Goal: Task Accomplishment & Management: Use online tool/utility

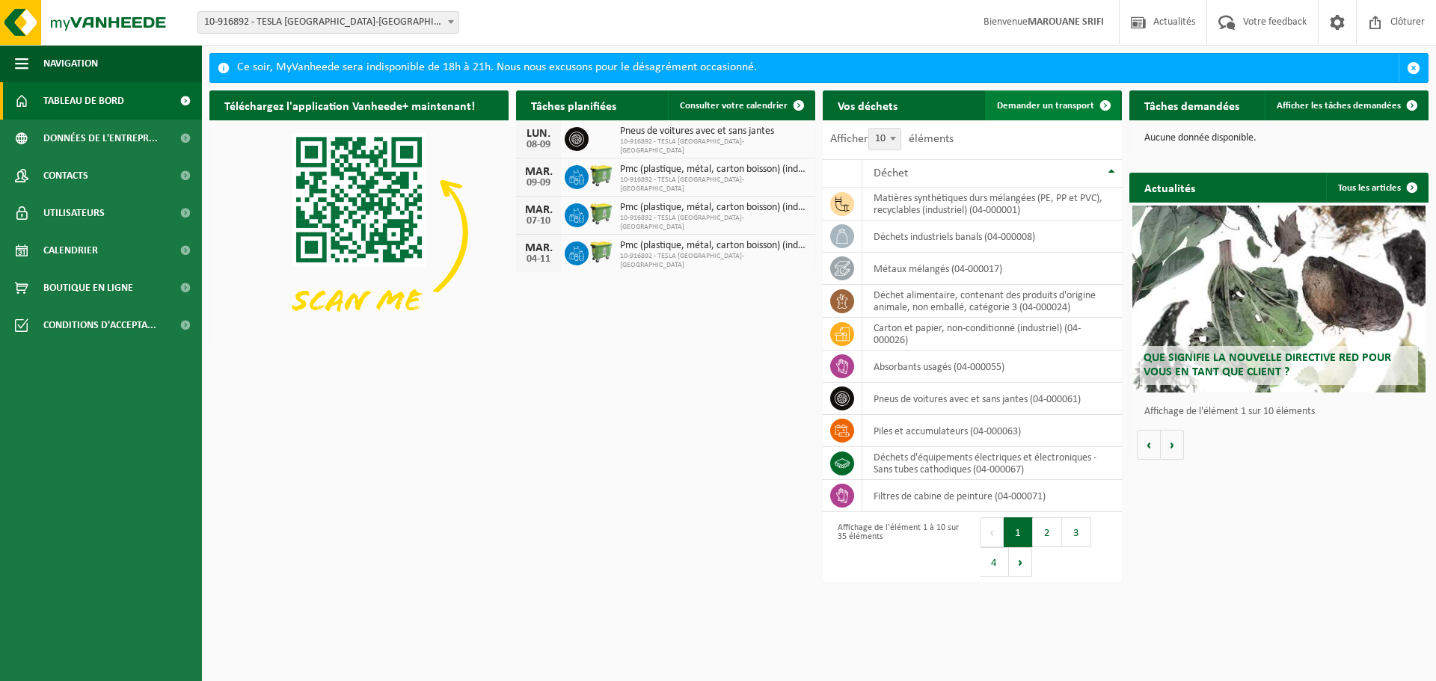
click at [1036, 96] on link "Demander un transport" at bounding box center [1052, 105] width 135 height 30
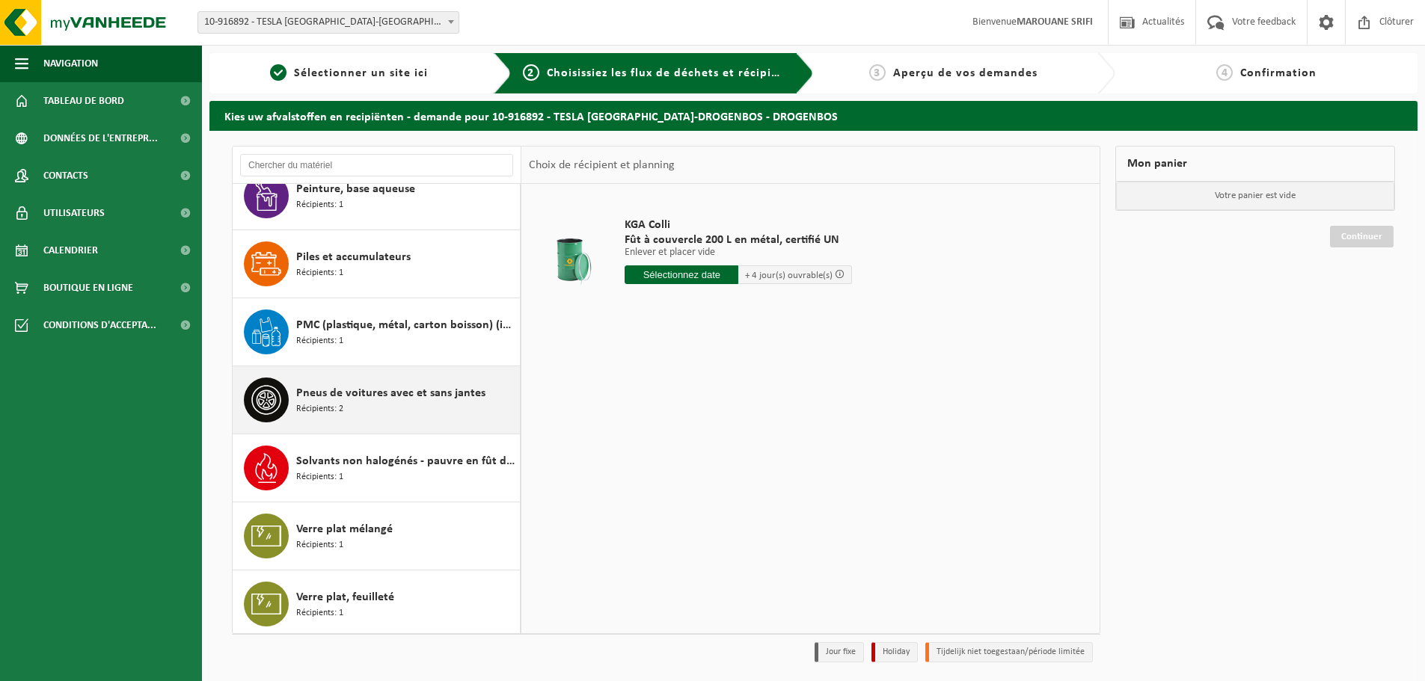
scroll to position [1797, 0]
click at [391, 379] on div "Pneus de voitures avec et sans jantes Récipients: 2" at bounding box center [406, 397] width 220 height 45
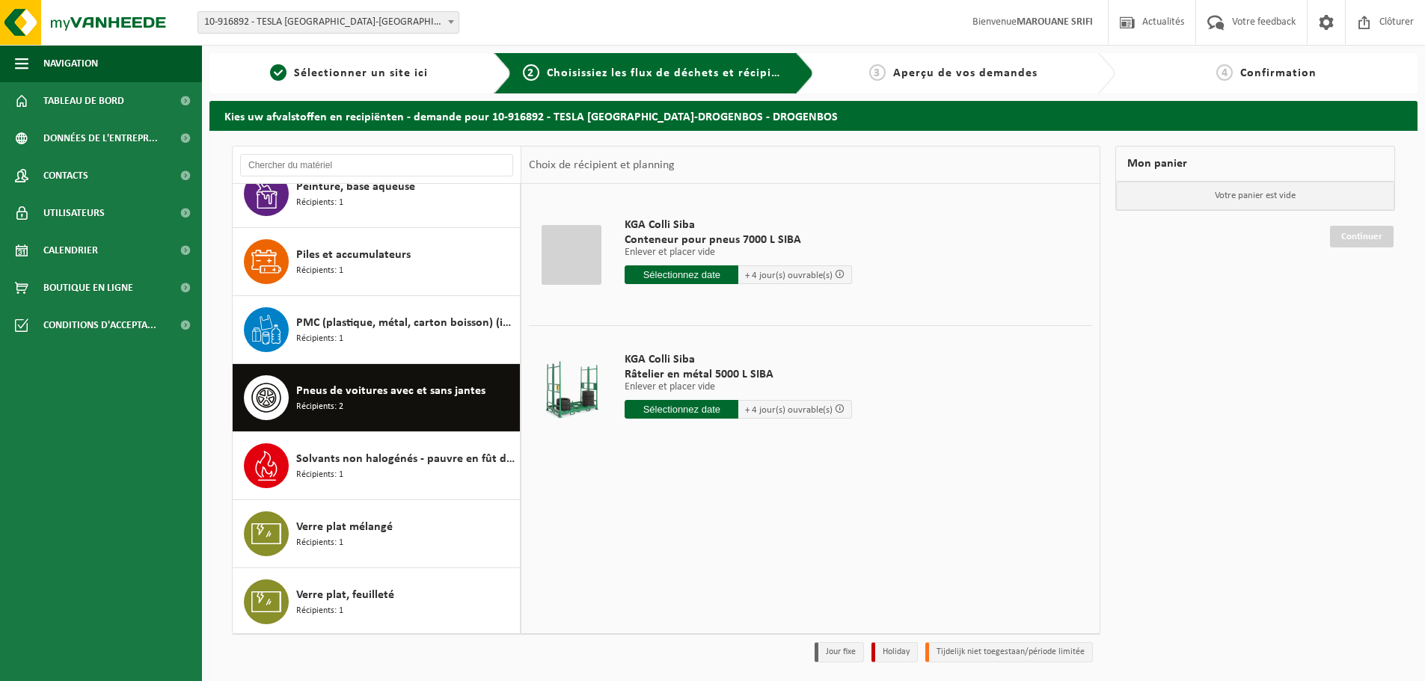
click at [660, 277] on input "text" at bounding box center [682, 275] width 114 height 19
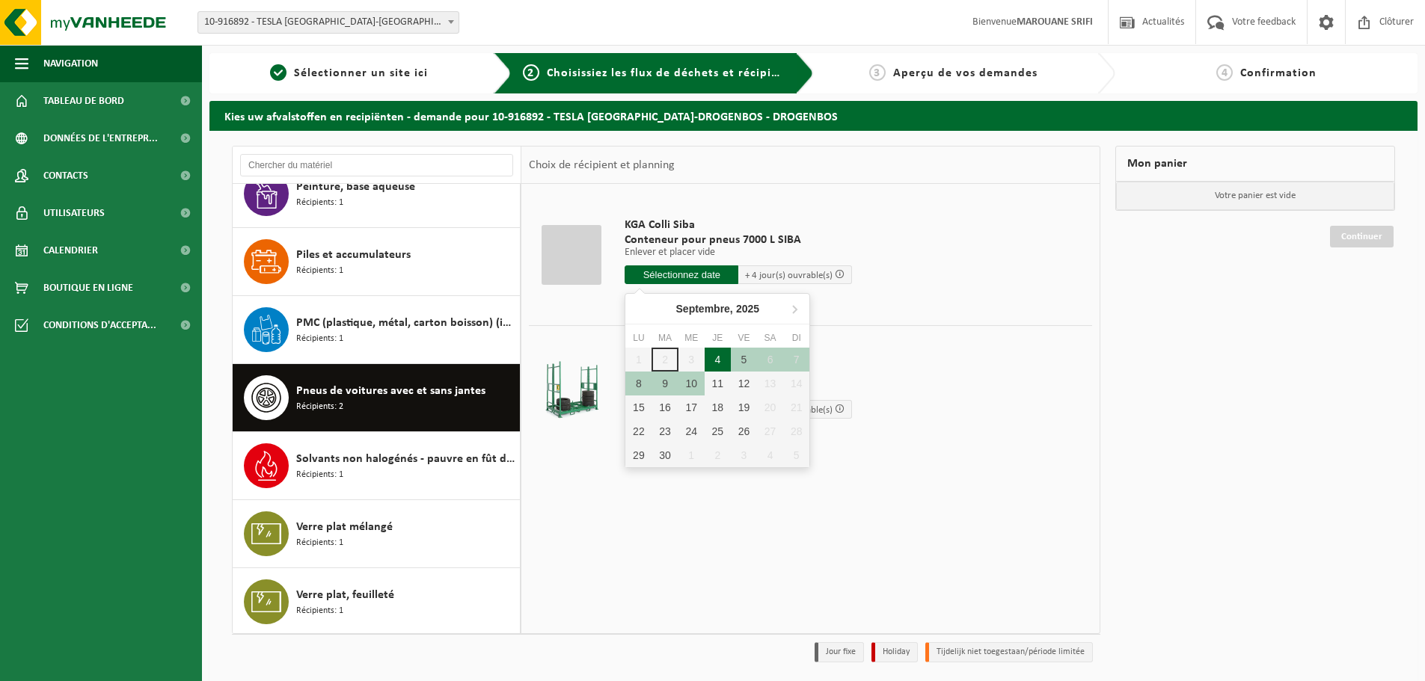
click at [714, 361] on div "4" at bounding box center [718, 360] width 26 height 24
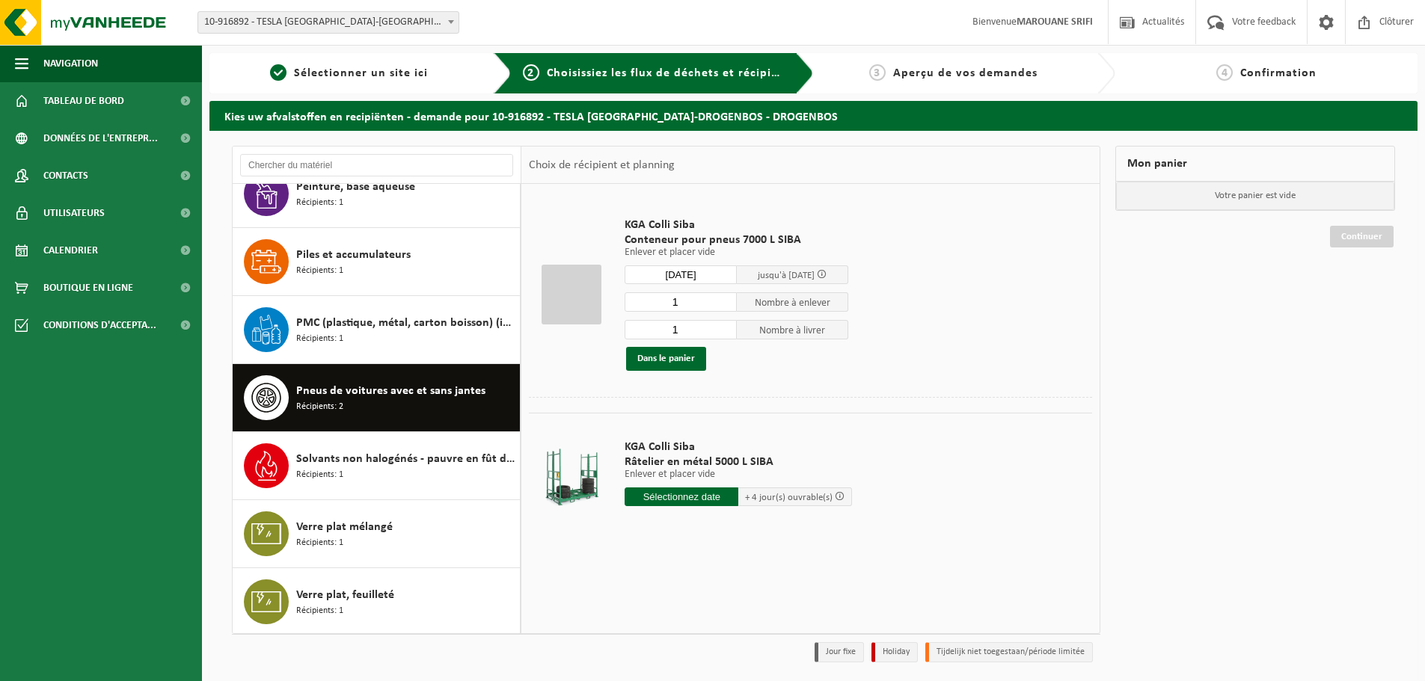
type input "à partir de 2025-09-04"
type input "2025-09-04"
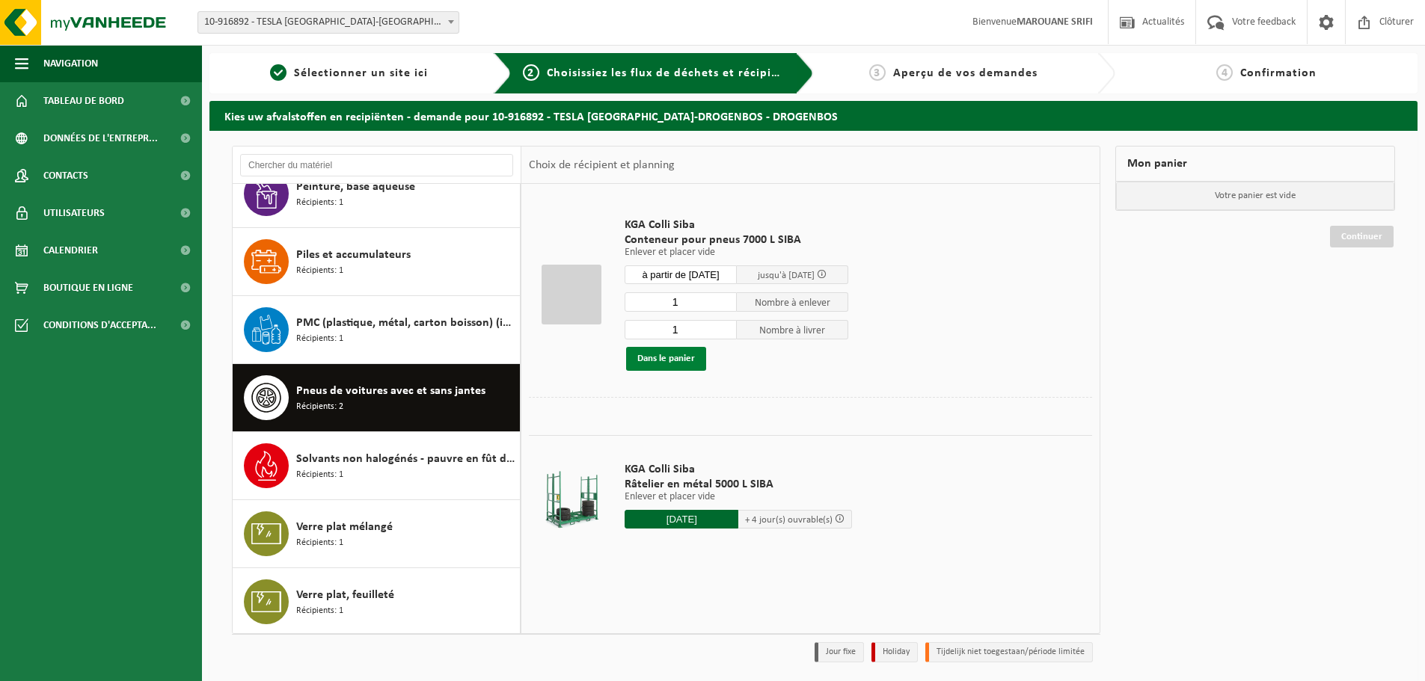
click at [689, 358] on button "Dans le panier" at bounding box center [666, 359] width 80 height 24
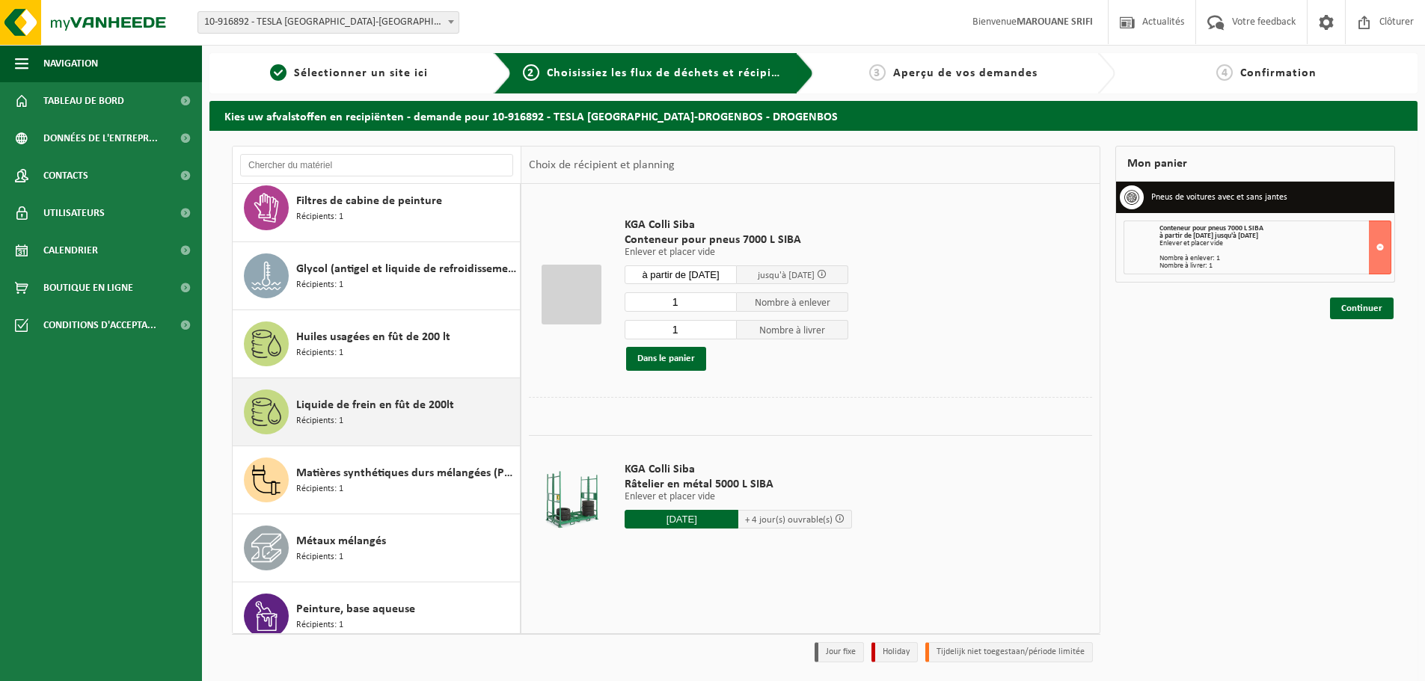
scroll to position [1349, 0]
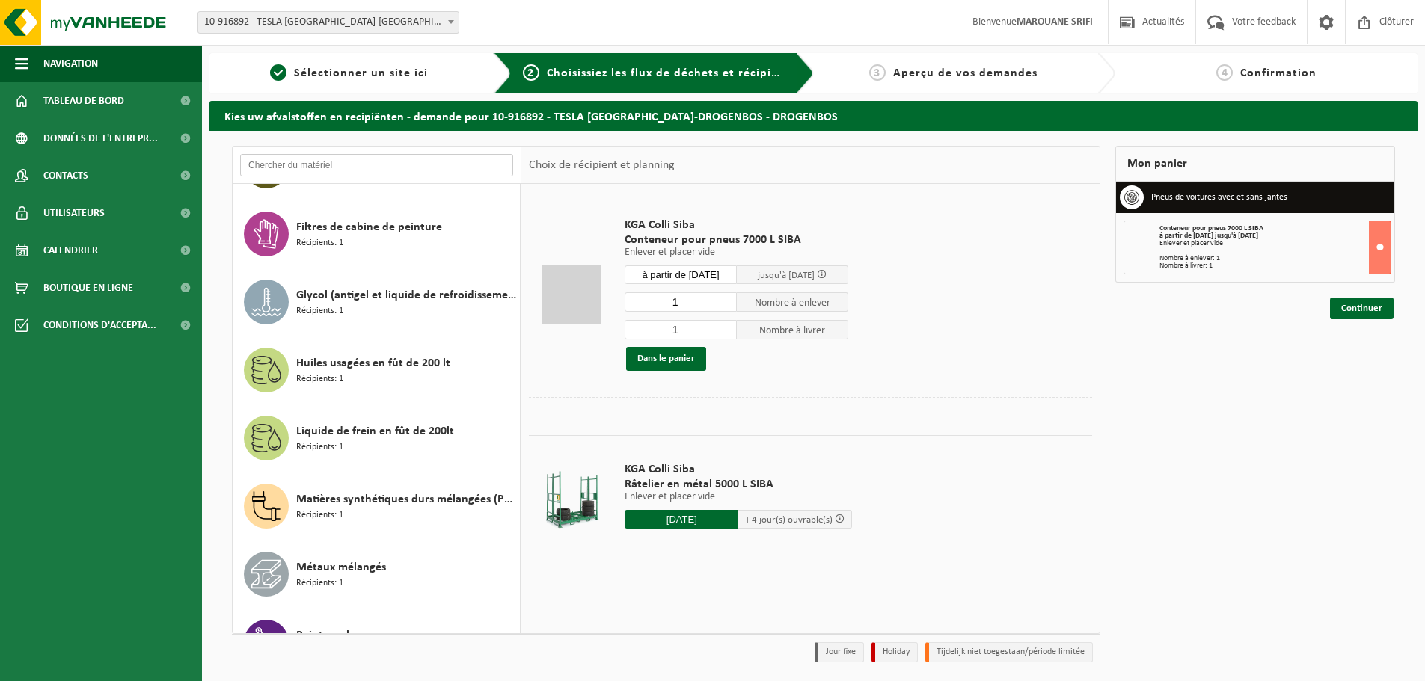
click at [439, 162] on input "text" at bounding box center [376, 165] width 273 height 22
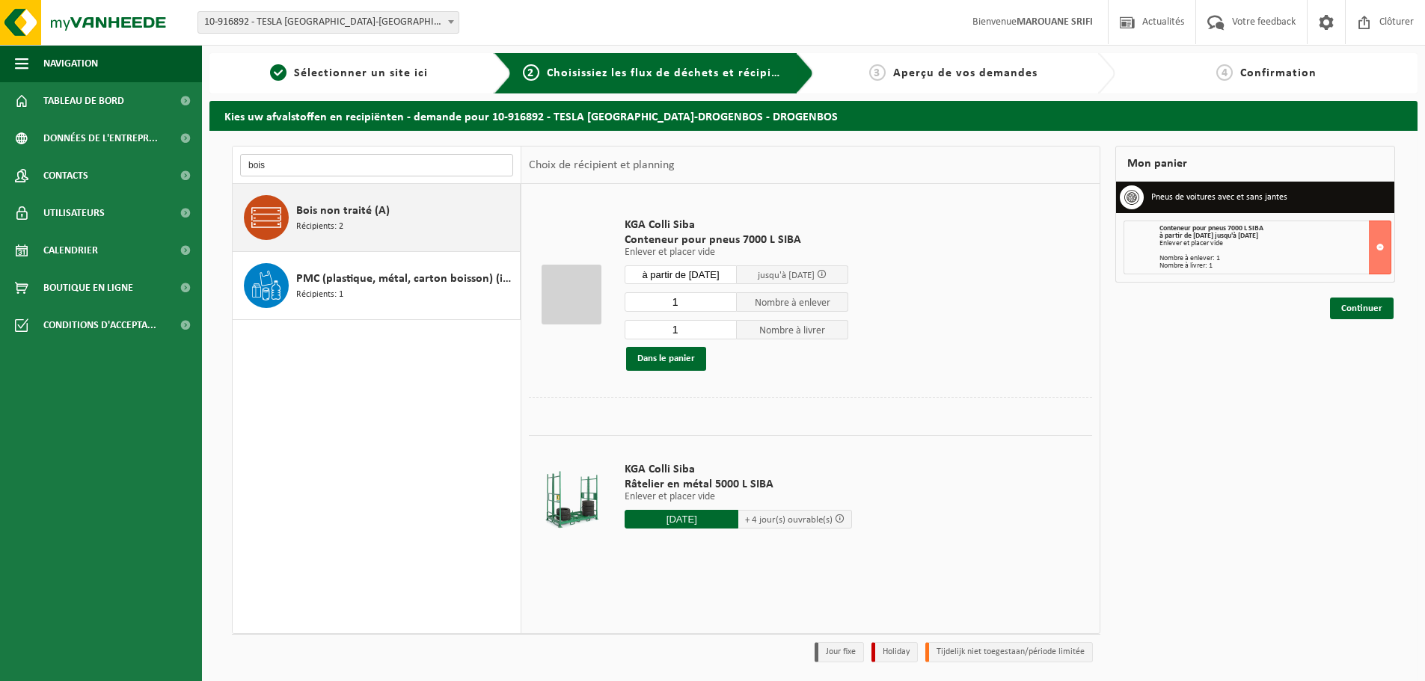
type input "bois"
click at [396, 232] on div "Bois non traité (A) Récipients: 2" at bounding box center [406, 217] width 220 height 45
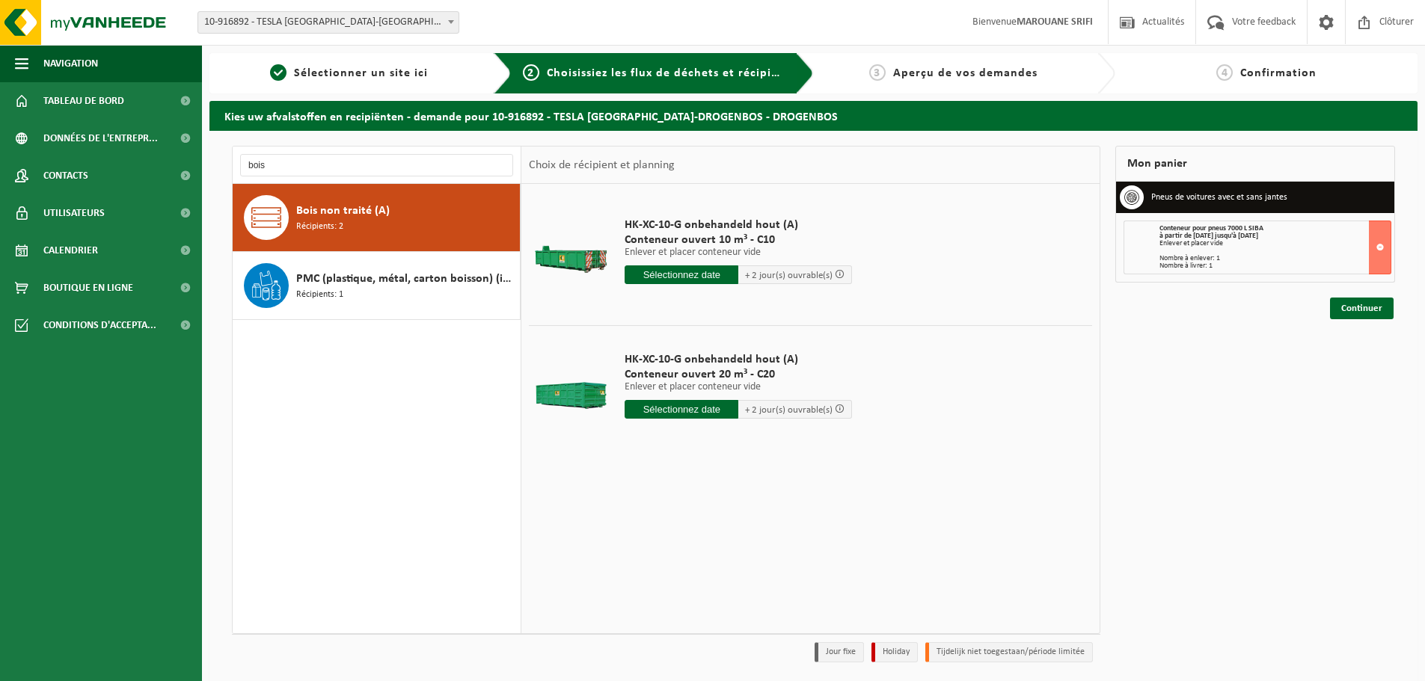
click at [688, 411] on input "text" at bounding box center [682, 409] width 114 height 19
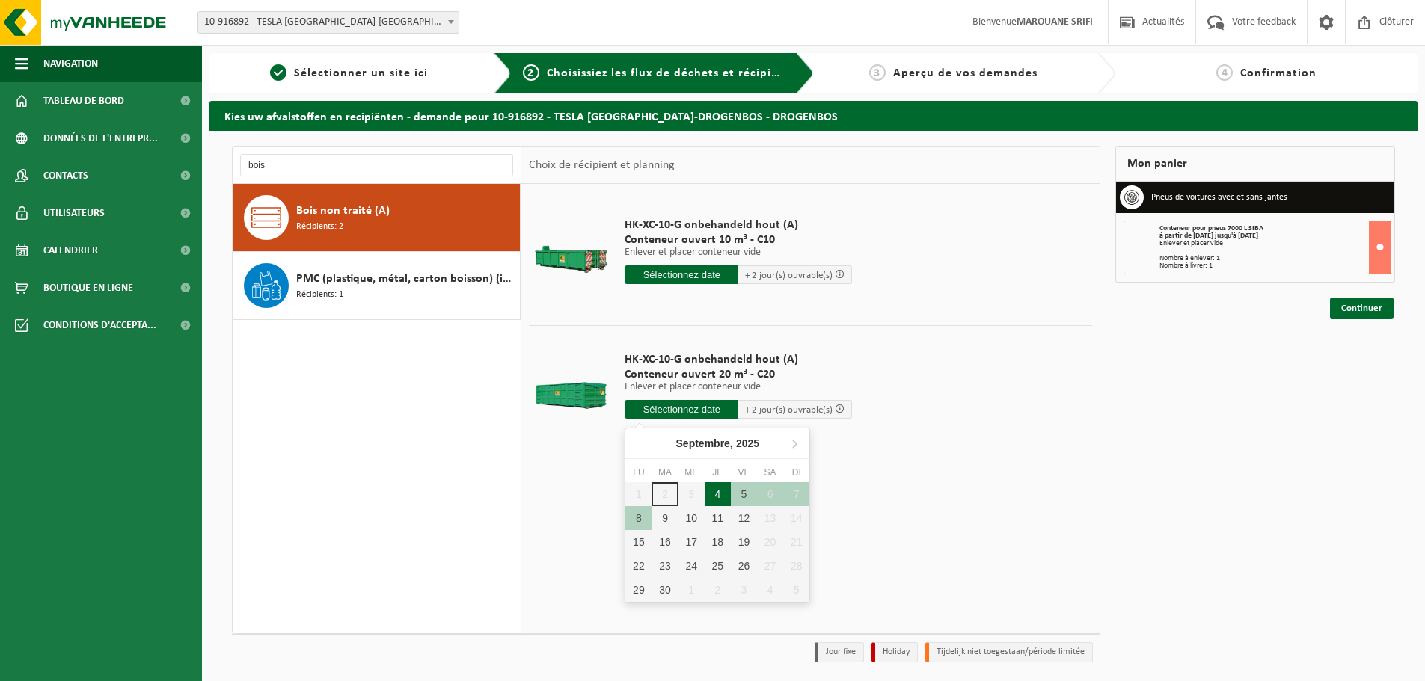
click at [720, 492] on div "4" at bounding box center [718, 494] width 26 height 24
type input "à partir de 2025-09-04"
type input "2025-09-04"
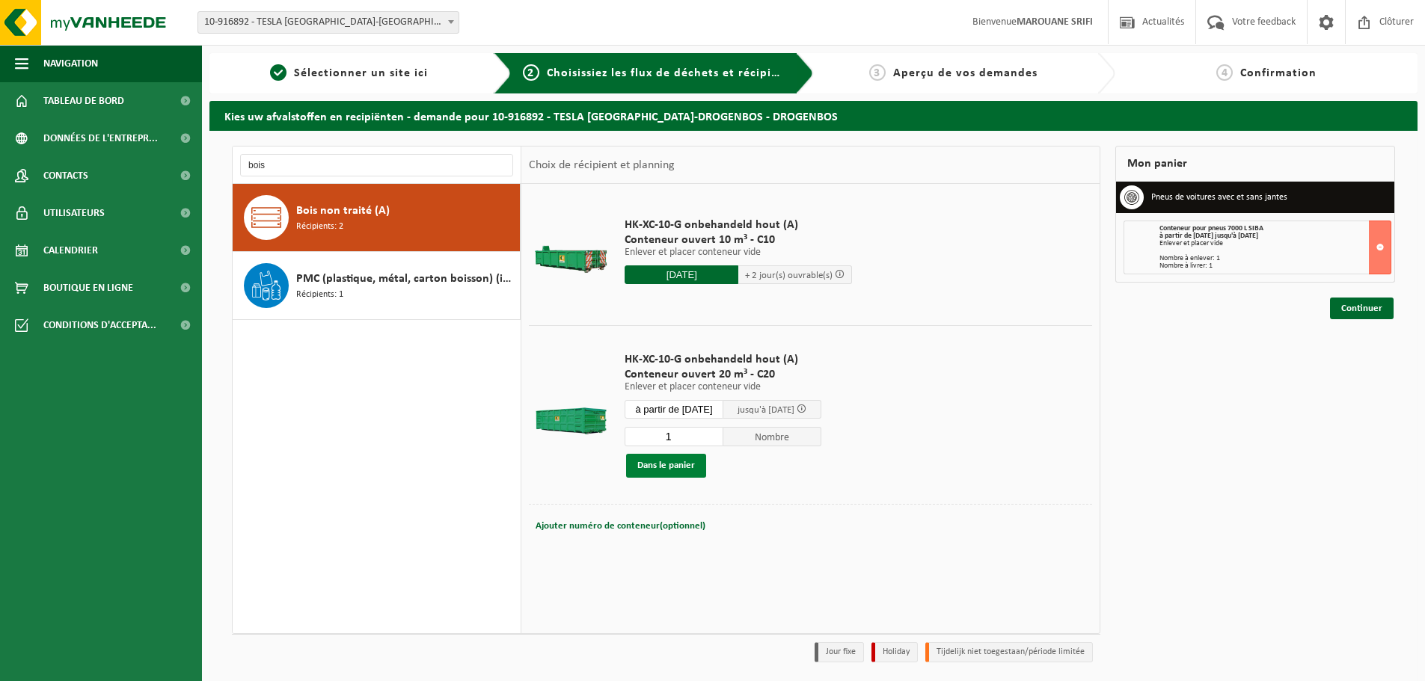
click at [690, 467] on button "Dans le panier" at bounding box center [666, 466] width 80 height 24
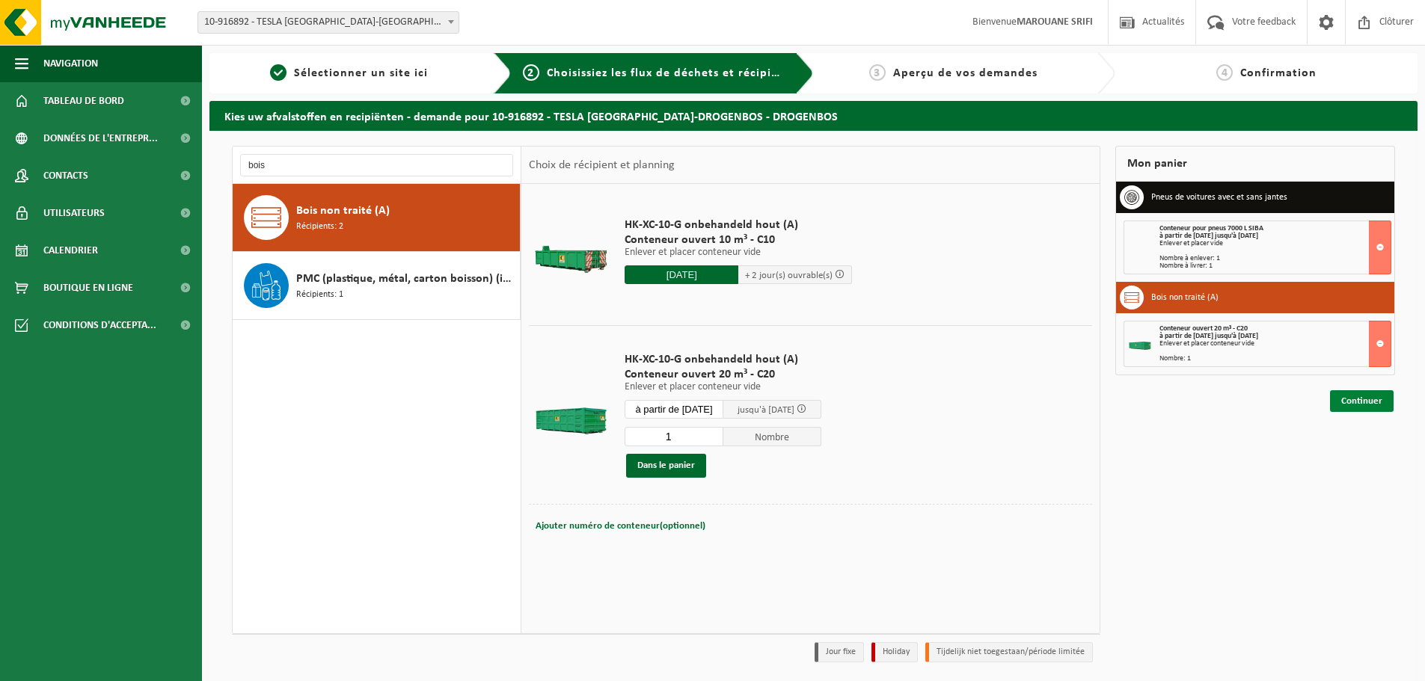
click at [1387, 401] on link "Continuer" at bounding box center [1362, 401] width 64 height 22
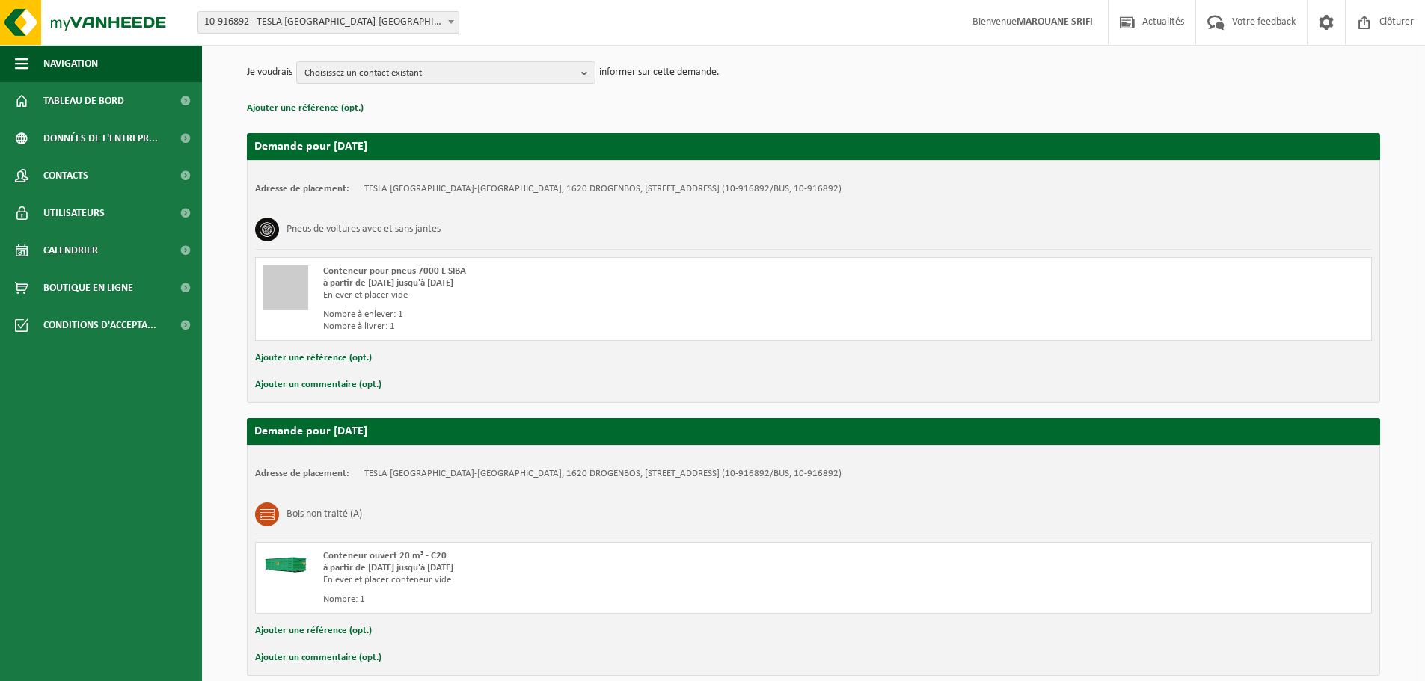
scroll to position [245, 0]
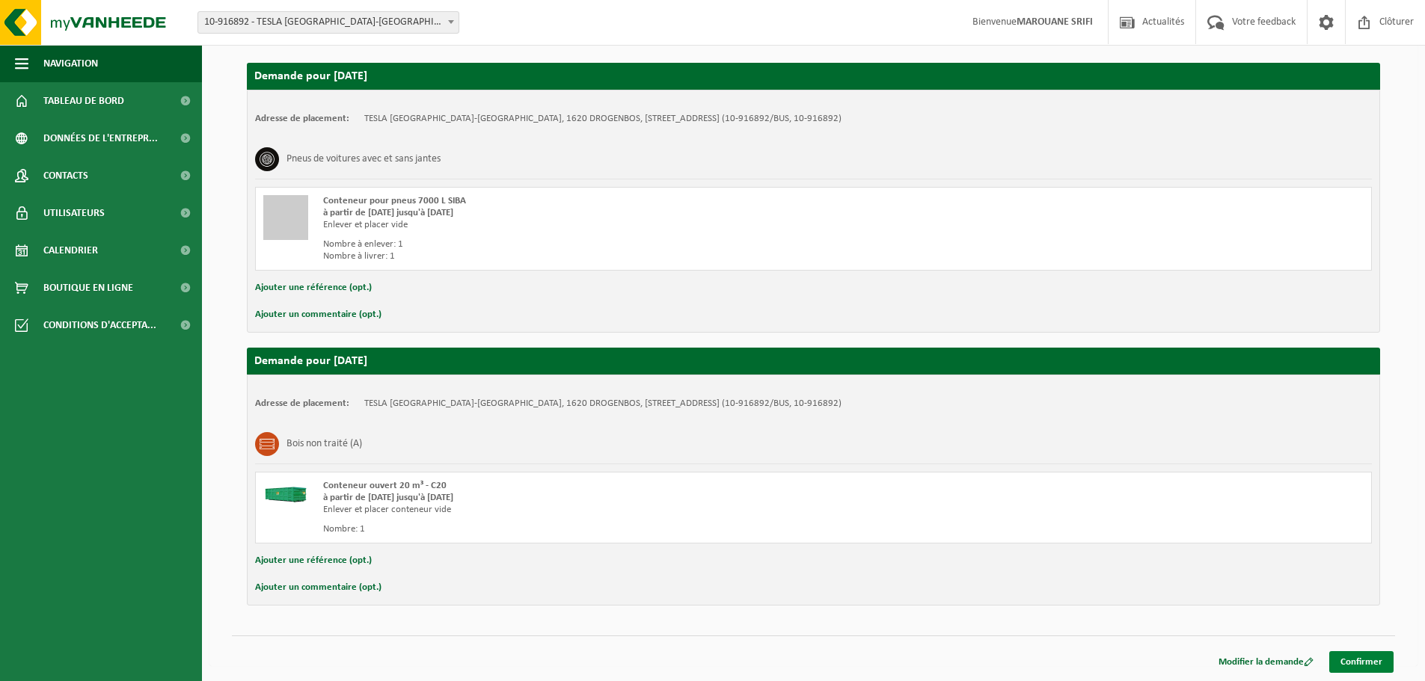
click at [1364, 659] on link "Confirmer" at bounding box center [1361, 662] width 64 height 22
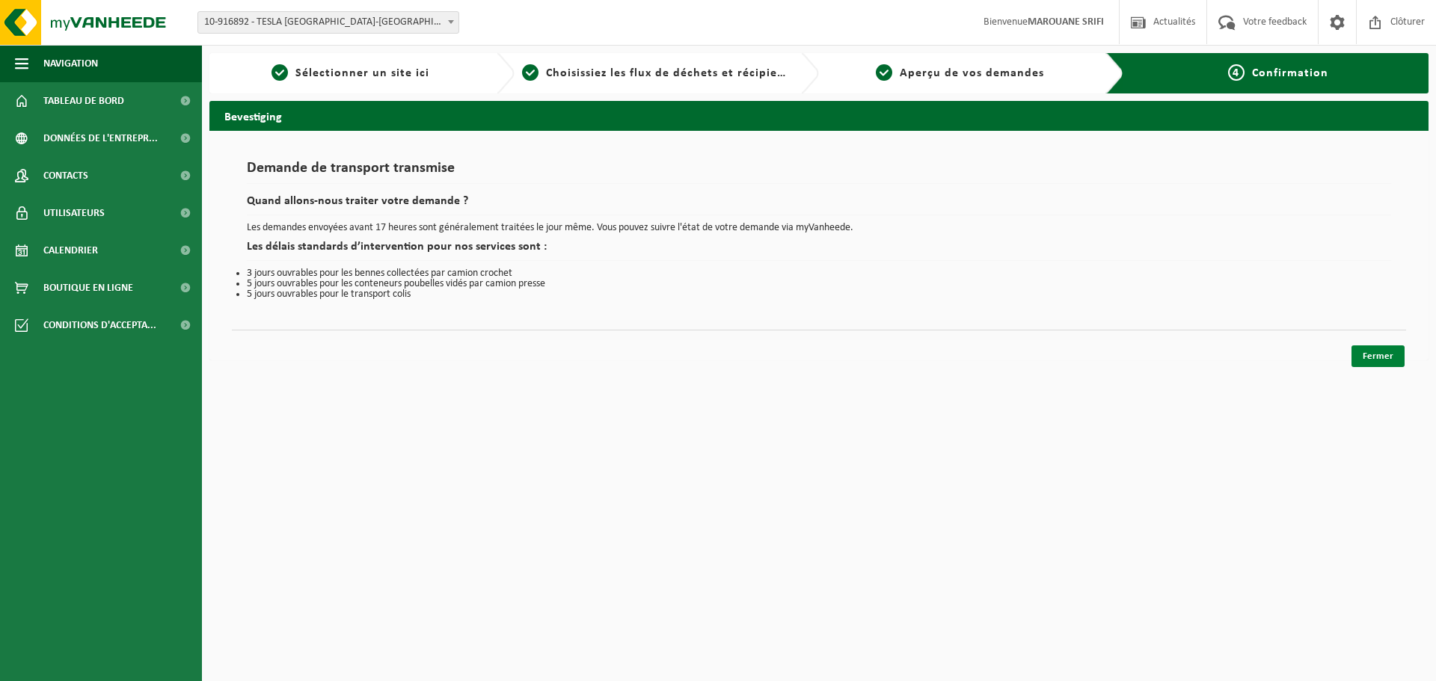
click at [1393, 358] on link "Fermer" at bounding box center [1378, 357] width 53 height 22
